Goal: Task Accomplishment & Management: Complete application form

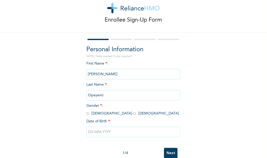
scroll to position [25, 0]
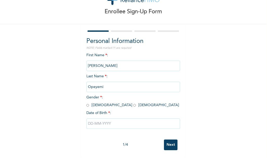
click at [133, 103] on input "radio" at bounding box center [134, 105] width 3 height 5
radio input "true"
click at [103, 119] on input "text" at bounding box center [133, 123] width 94 height 10
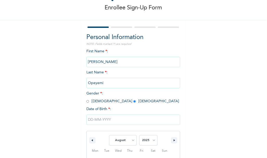
scroll to position [78, 0]
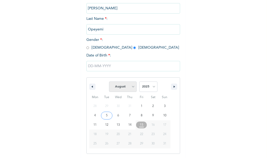
click at [131, 87] on select "January February March April May June July August September October November De…" at bounding box center [123, 86] width 28 height 10
click at [109, 82] on select "January February March April May June July August September October November De…" at bounding box center [123, 86] width 28 height 10
select select "7"
click at [151, 86] on select "2025 2024 2023 2022 2021 2020 2019 2018 2017 2016 2015 2014 2013 2012 2011 2010…" at bounding box center [148, 86] width 18 height 10
select select "2004"
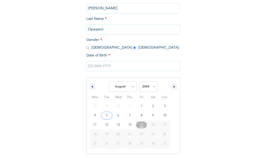
click at [139, 82] on select "2025 2024 2023 2022 2021 2020 2019 2018 2017 2016 2015 2014 2013 2012 2011 2010…" at bounding box center [148, 86] width 18 height 10
type input "08/29/2004"
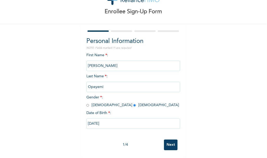
scroll to position [25, 0]
click at [117, 119] on input "08/29/2004" at bounding box center [133, 123] width 94 height 10
select select "7"
select select "2004"
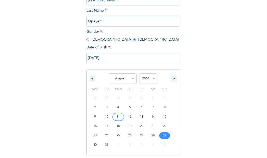
scroll to position [88, 0]
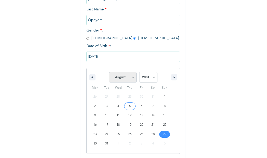
click at [127, 80] on select "January February March April May June July August September October November De…" at bounding box center [123, 77] width 28 height 10
select select "8"
click at [109, 72] on select "January February March April May June July August September October November De…" at bounding box center [123, 77] width 28 height 10
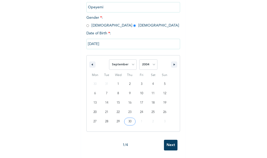
scroll to position [104, 0]
click at [145, 64] on select "2025 2024 2023 2022 2021 2020 2019 2018 2017 2016 2015 2014 2013 2012 2011 2010…" at bounding box center [148, 64] width 18 height 10
click at [139, 59] on select "2025 2024 2023 2022 2021 2020 2019 2018 2017 2016 2015 2014 2013 2012 2011 2010…" at bounding box center [148, 64] width 18 height 10
click at [90, 40] on input "08/29/2004" at bounding box center [133, 43] width 94 height 10
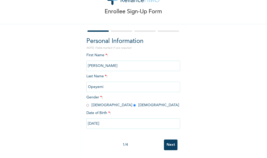
click at [89, 120] on input "08/29/2004" at bounding box center [133, 123] width 94 height 10
select select "7"
select select "2004"
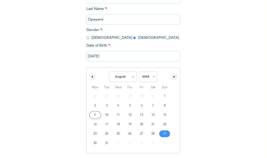
scroll to position [88, 0]
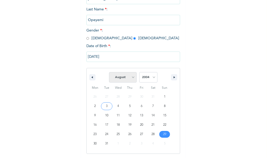
click at [125, 78] on select "January February March April May June July August September October November De…" at bounding box center [123, 77] width 28 height 10
select select "8"
click at [109, 72] on select "January February March April May June July August September October November De…" at bounding box center [123, 77] width 28 height 10
click at [89, 57] on input "08/29/2004" at bounding box center [133, 56] width 94 height 10
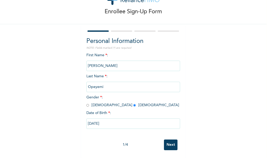
scroll to position [25, 0]
click at [116, 118] on input "08/29/2004" at bounding box center [133, 123] width 94 height 10
select select "7"
select select "2004"
click at [134, 121] on input "08/29/2004" at bounding box center [133, 123] width 94 height 10
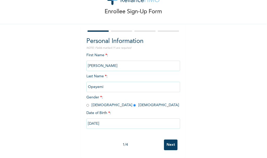
select select "7"
select select "2004"
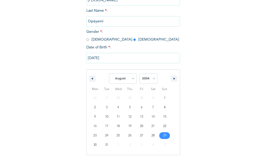
scroll to position [88, 0]
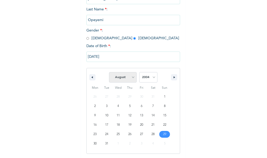
click at [132, 75] on select "January February March April May June July August September October November De…" at bounding box center [123, 77] width 28 height 10
select select "8"
click at [109, 72] on select "January February March April May June July August September October November De…" at bounding box center [123, 77] width 28 height 10
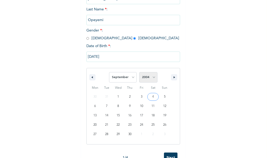
click at [149, 78] on select "2025 2024 2023 2022 2021 2020 2019 2018 2017 2016 2015 2014 2013 2012 2011 2010…" at bounding box center [148, 77] width 18 height 10
click at [139, 72] on select "2025 2024 2023 2022 2021 2020 2019 2018 2017 2016 2015 2014 2013 2012 2011 2010…" at bounding box center [148, 77] width 18 height 10
click at [122, 55] on input "08/29/2004" at bounding box center [133, 56] width 94 height 10
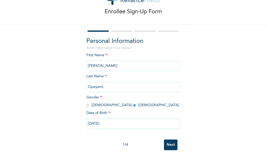
scroll to position [25, 0]
click at [131, 123] on input "08/29/2004" at bounding box center [133, 123] width 94 height 10
select select "7"
select select "2004"
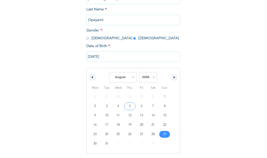
click at [90, 55] on input "08/29/2004" at bounding box center [133, 56] width 94 height 10
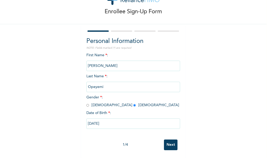
scroll to position [25, 0]
click at [89, 119] on input "08/29/2004" at bounding box center [133, 123] width 94 height 10
select select "7"
select select "2004"
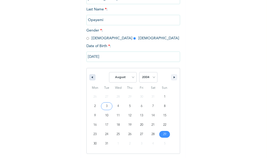
click at [90, 76] on icon "button" at bounding box center [91, 77] width 3 height 2
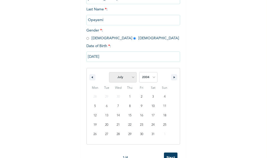
click at [130, 78] on select "January February March April May June July August September October November De…" at bounding box center [123, 77] width 28 height 10
select select "8"
click at [109, 72] on select "January February March April May June July August September October November De…" at bounding box center [123, 77] width 28 height 10
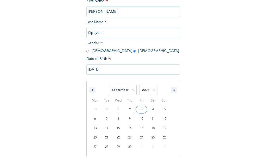
scroll to position [25, 0]
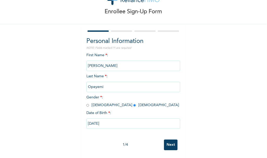
click at [195, 90] on div "Enrollee Sign-Up Form Personal Information NOTE: Fields marked (*) are required…" at bounding box center [133, 68] width 266 height 179
